Goal: Task Accomplishment & Management: Complete application form

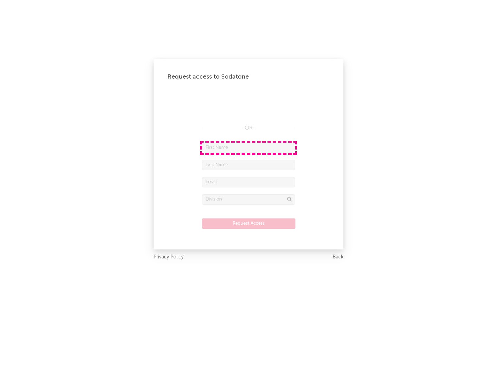
click at [248, 148] on input "text" at bounding box center [248, 148] width 93 height 10
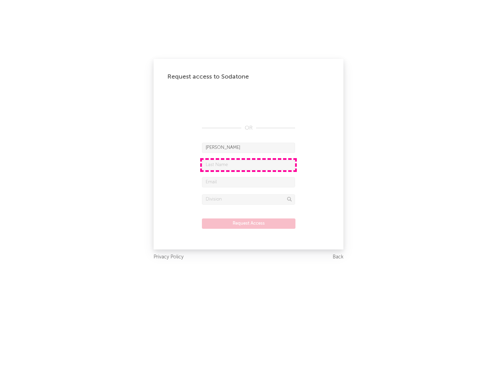
type input "[PERSON_NAME]"
click at [248, 165] on input "text" at bounding box center [248, 165] width 93 height 10
type input "[PERSON_NAME]"
click at [248, 182] on input "text" at bounding box center [248, 182] width 93 height 10
type input "[EMAIL_ADDRESS][DOMAIN_NAME]"
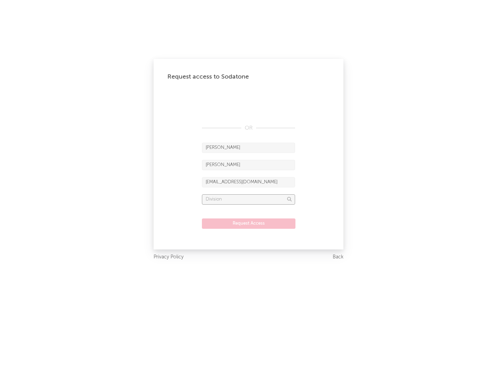
click at [248, 199] on input "text" at bounding box center [248, 199] width 93 height 10
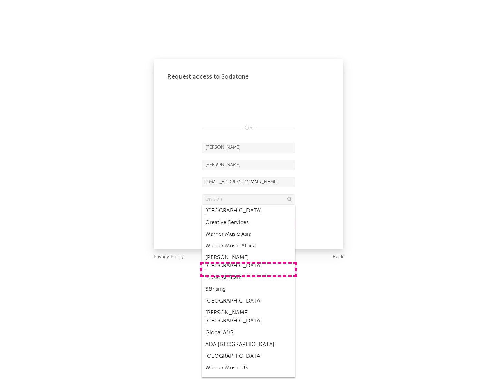
click at [248, 272] on div "Music All Stars" at bounding box center [248, 278] width 93 height 12
type input "Music All Stars"
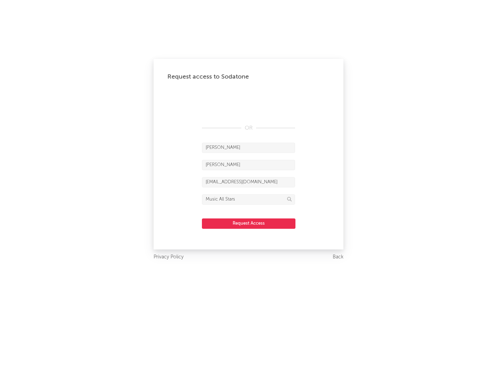
click at [248, 223] on button "Request Access" at bounding box center [248, 224] width 93 height 10
